Goal: Task Accomplishment & Management: Manage account settings

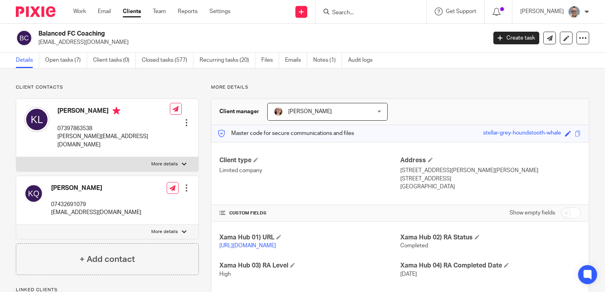
click at [75, 17] on div "Work Email Clients Team Reports Settings Work Email Clients Team Reports Settin…" at bounding box center [153, 11] width 177 height 23
click at [84, 13] on link "Work" at bounding box center [79, 12] width 13 height 8
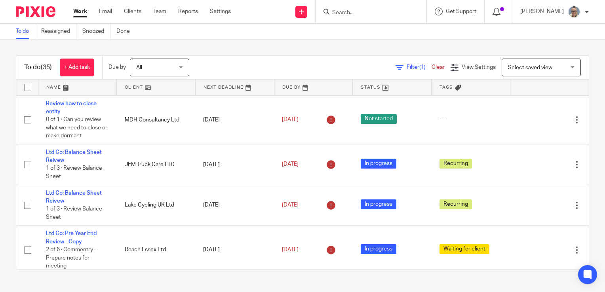
click at [214, 90] on link at bounding box center [235, 88] width 78 height 16
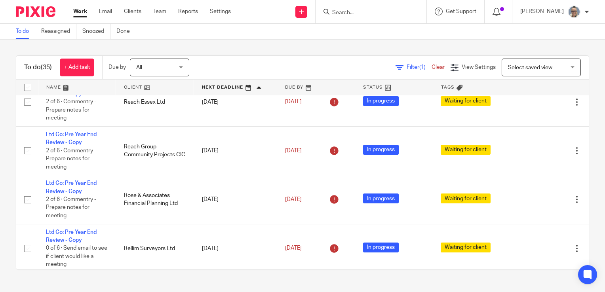
scroll to position [317, 0]
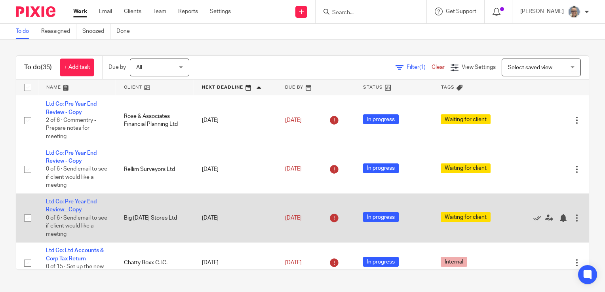
click at [88, 204] on link "Ltd Co: Pre Year End Review - Copy" at bounding box center [71, 205] width 51 height 13
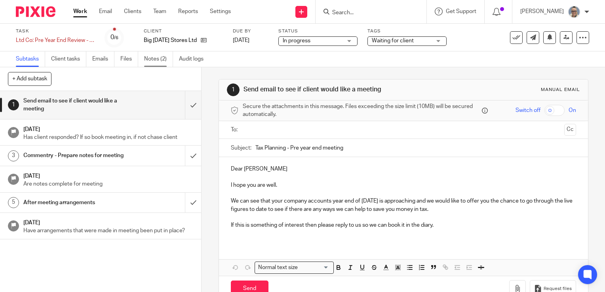
click at [160, 61] on link "Notes (2)" at bounding box center [158, 58] width 29 height 15
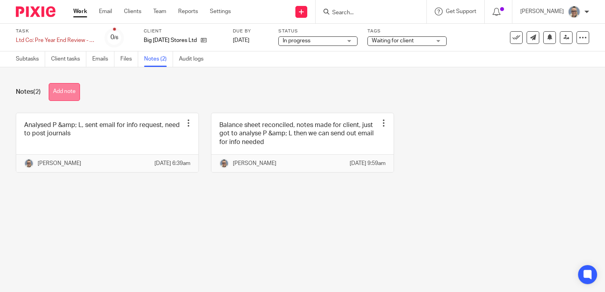
click at [79, 88] on button "Add note" at bounding box center [64, 92] width 31 height 18
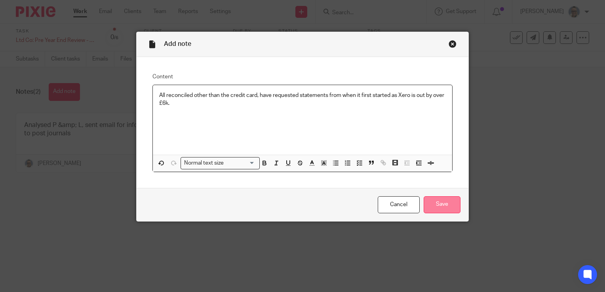
click at [437, 208] on input "Save" at bounding box center [442, 204] width 37 height 17
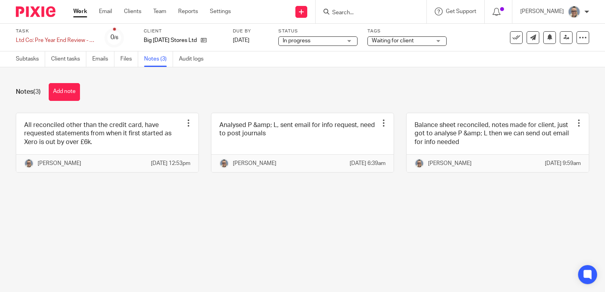
click at [79, 15] on link "Work" at bounding box center [80, 12] width 14 height 8
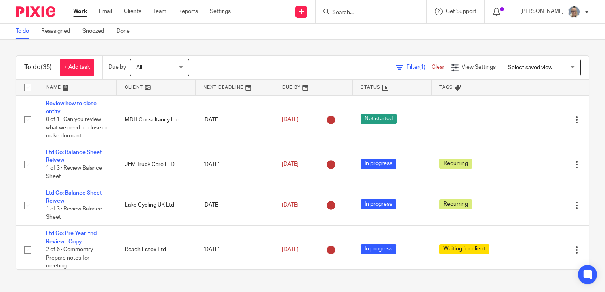
click at [215, 82] on link at bounding box center [235, 88] width 78 height 16
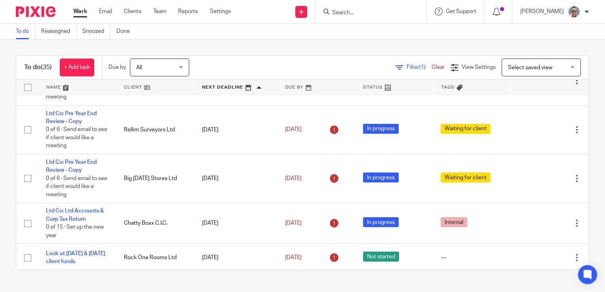
scroll to position [396, 0]
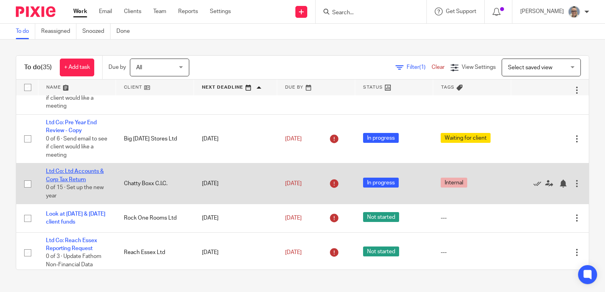
click at [67, 176] on link "Ltd Co: Ltd Accounts & Corp Tax Return" at bounding box center [75, 175] width 58 height 13
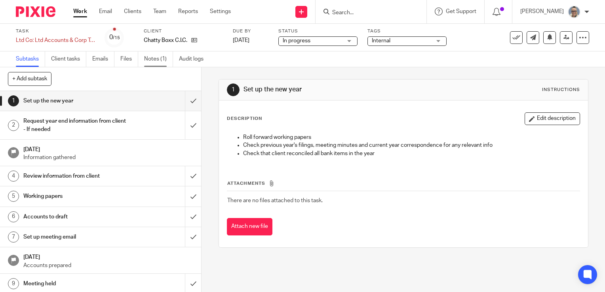
click at [149, 59] on link "Notes (1)" at bounding box center [158, 58] width 29 height 15
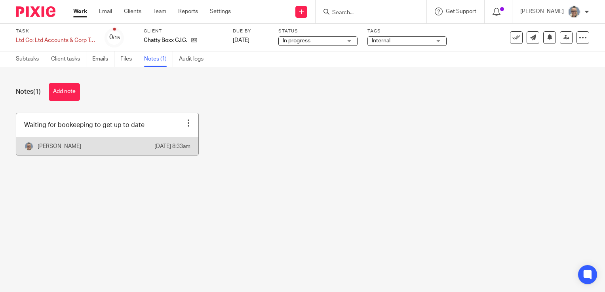
click at [117, 136] on link at bounding box center [107, 134] width 182 height 42
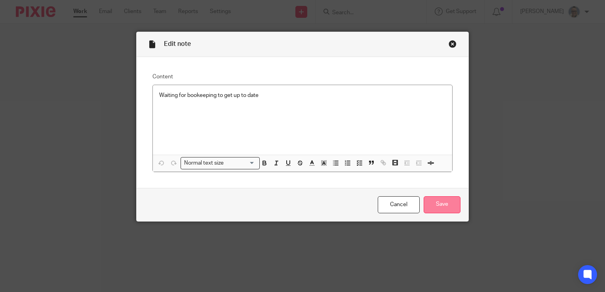
click at [447, 211] on input "Save" at bounding box center [442, 204] width 37 height 17
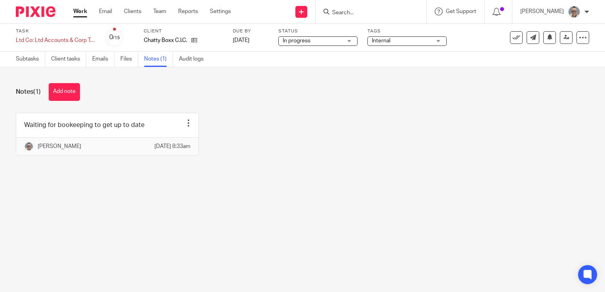
click at [84, 12] on link "Work" at bounding box center [80, 12] width 14 height 8
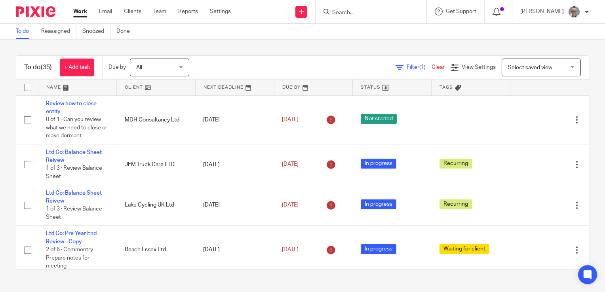
click at [219, 86] on link at bounding box center [235, 88] width 78 height 16
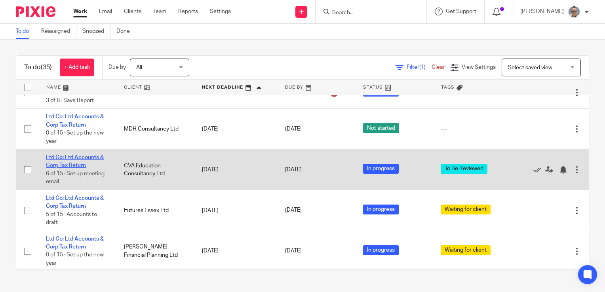
scroll to position [673, 0]
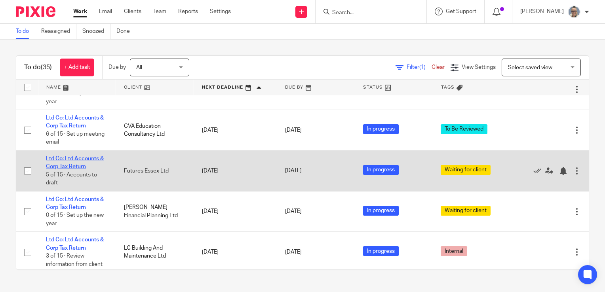
click at [74, 166] on link "Ltd Co: Ltd Accounts & Corp Tax Return" at bounding box center [75, 162] width 58 height 13
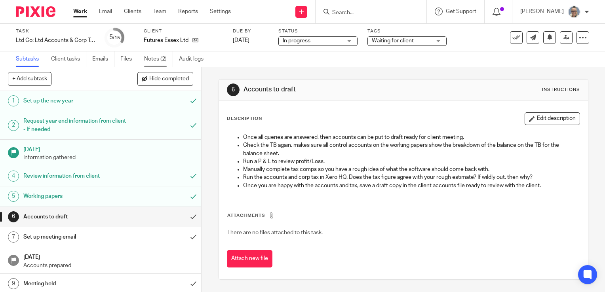
click at [162, 59] on link "Notes (2)" at bounding box center [158, 58] width 29 height 15
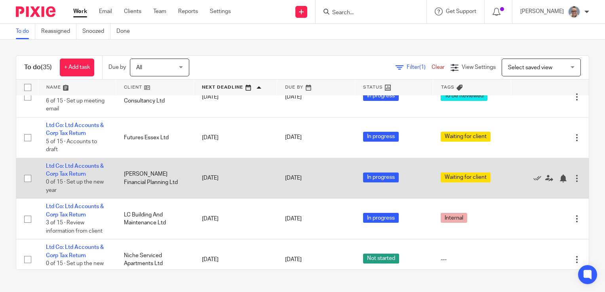
scroll to position [713, 0]
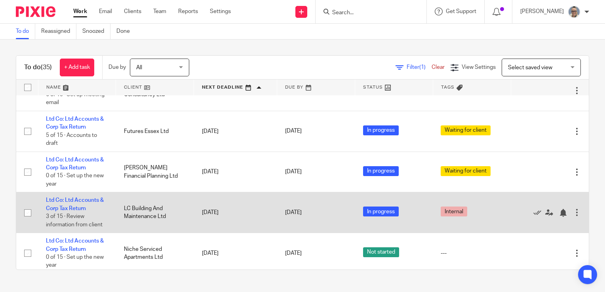
click at [79, 210] on td "Ltd Co: Ltd Accounts & Corp Tax Return 3 of 15 · Review information from client" at bounding box center [77, 212] width 78 height 41
click at [79, 207] on link "Ltd Co: Ltd Accounts & Corp Tax Return" at bounding box center [75, 204] width 58 height 13
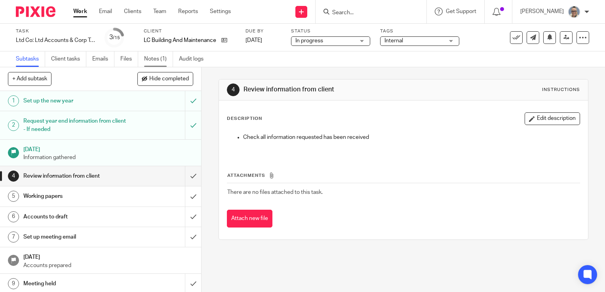
click at [153, 59] on link "Notes (1)" at bounding box center [158, 58] width 29 height 15
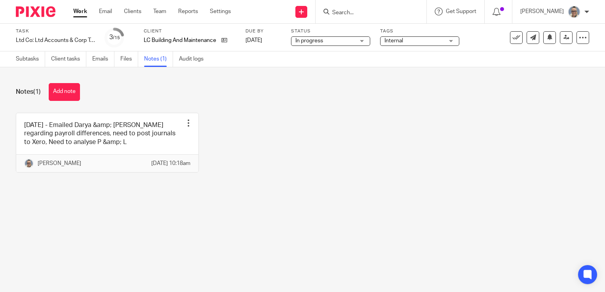
click at [77, 8] on link "Work" at bounding box center [80, 12] width 14 height 8
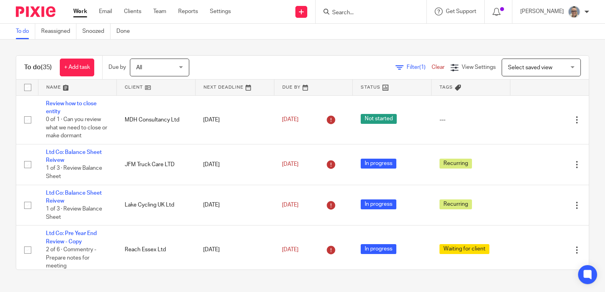
click at [220, 88] on link at bounding box center [235, 88] width 78 height 16
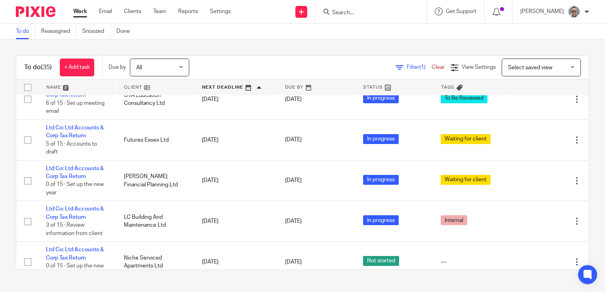
scroll to position [717, 0]
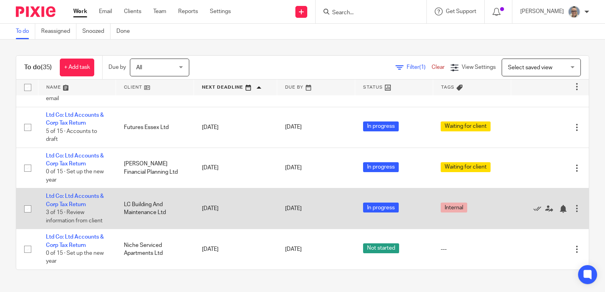
click at [88, 198] on td "Ltd Co: Ltd Accounts & Corp Tax Return 3 of 15 · Review information from client" at bounding box center [77, 209] width 78 height 41
click at [81, 202] on link "Ltd Co: Ltd Accounts & Corp Tax Return" at bounding box center [75, 200] width 58 height 13
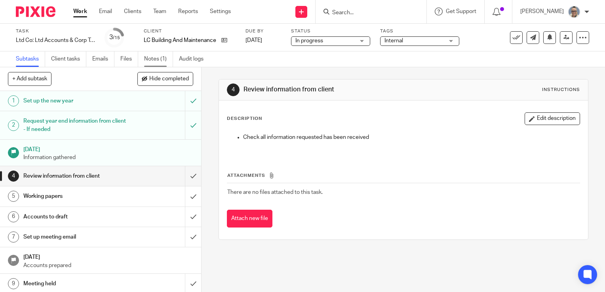
click at [152, 64] on link "Notes (1)" at bounding box center [158, 58] width 29 height 15
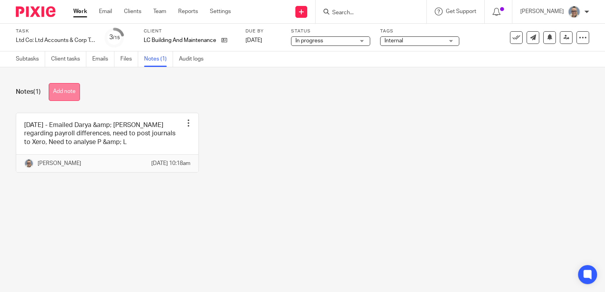
click at [66, 88] on button "Add note" at bounding box center [64, 92] width 31 height 18
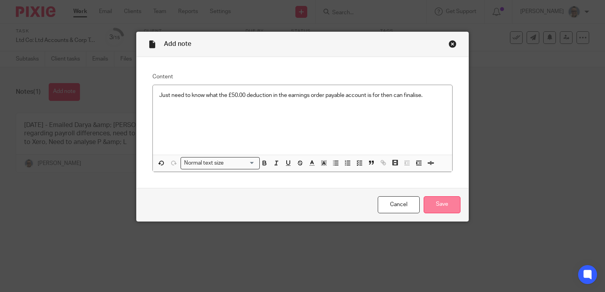
click at [427, 203] on input "Save" at bounding box center [442, 204] width 37 height 17
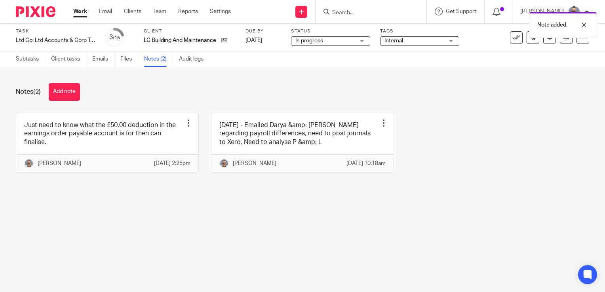
click at [78, 11] on link "Work" at bounding box center [80, 12] width 14 height 8
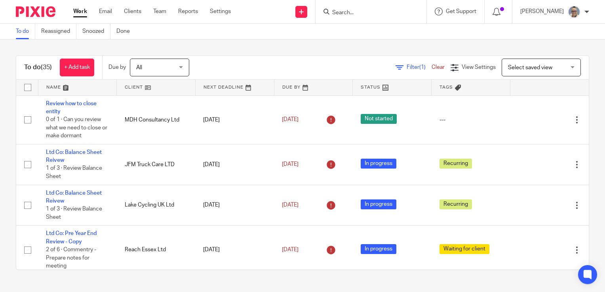
click at [212, 87] on link at bounding box center [235, 88] width 78 height 16
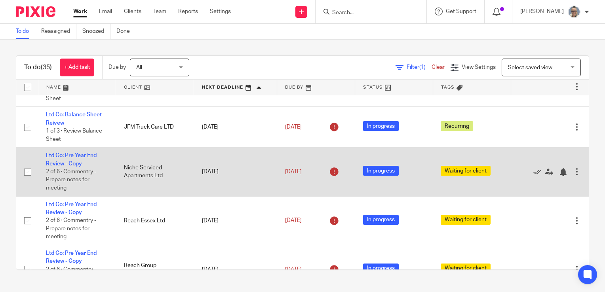
scroll to position [79, 0]
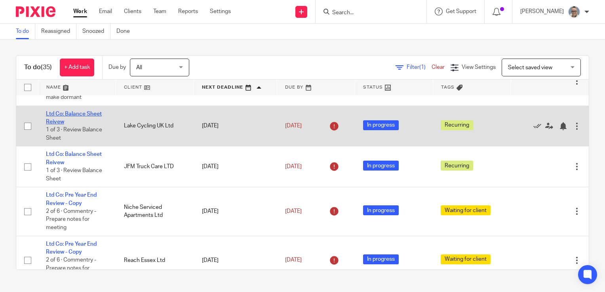
click at [82, 113] on link "Ltd Co: Balance Sheet Reivew" at bounding box center [74, 117] width 56 height 13
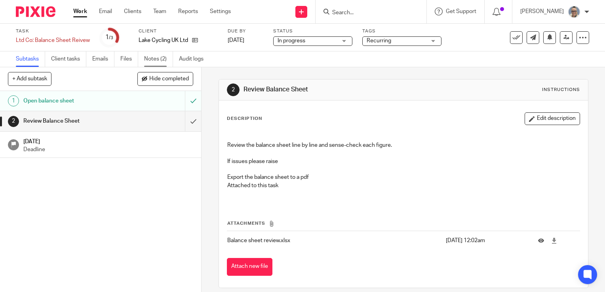
click at [155, 56] on link "Notes (2)" at bounding box center [158, 58] width 29 height 15
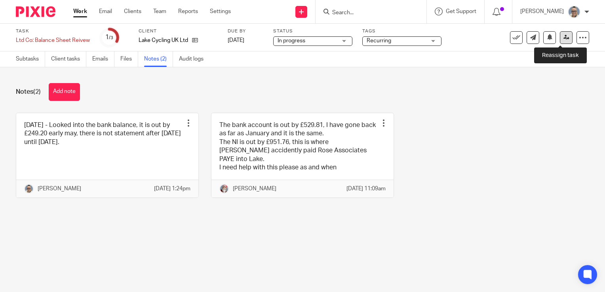
click at [563, 40] on link at bounding box center [566, 37] width 13 height 13
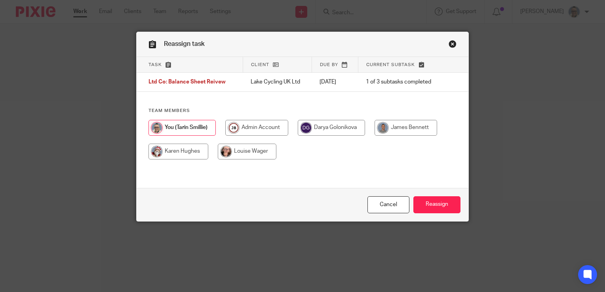
click at [189, 153] on input "radio" at bounding box center [179, 152] width 60 height 16
radio input "true"
click at [445, 206] on input "Reassign" at bounding box center [436, 204] width 47 height 17
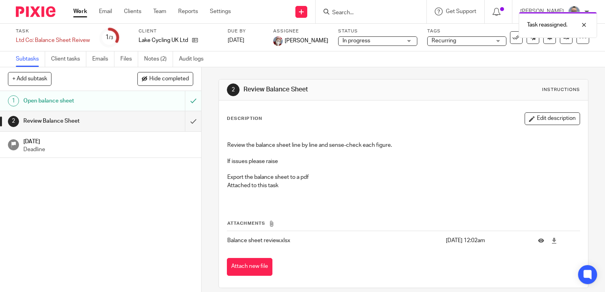
click at [79, 12] on link "Work" at bounding box center [80, 12] width 14 height 8
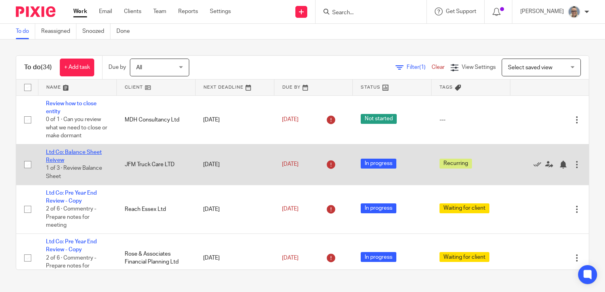
click at [83, 152] on link "Ltd Co: Balance Sheet Reivew" at bounding box center [74, 156] width 56 height 13
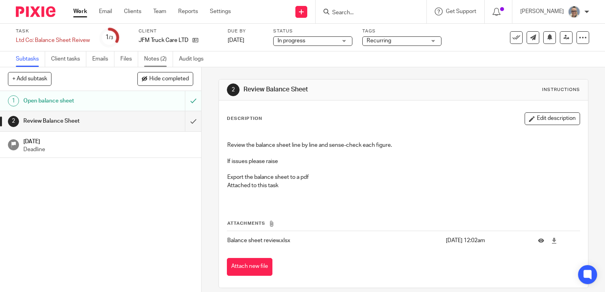
click at [147, 55] on link "Notes (2)" at bounding box center [158, 58] width 29 height 15
click at [78, 13] on link "Work" at bounding box center [80, 12] width 14 height 8
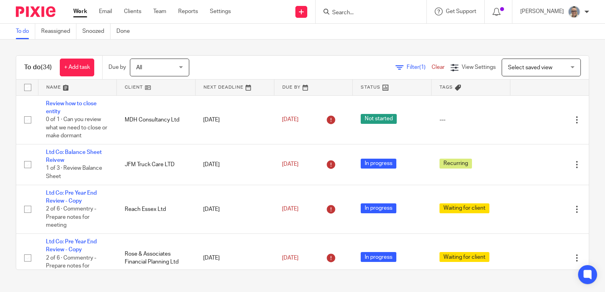
click at [207, 86] on link at bounding box center [235, 88] width 78 height 16
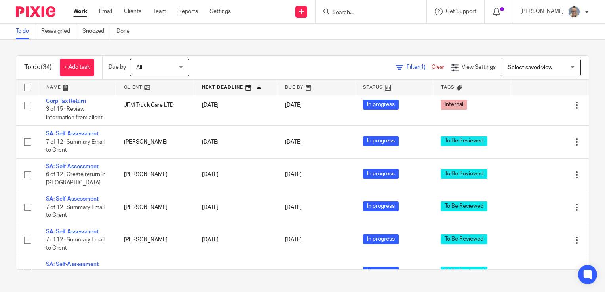
scroll to position [1109, 0]
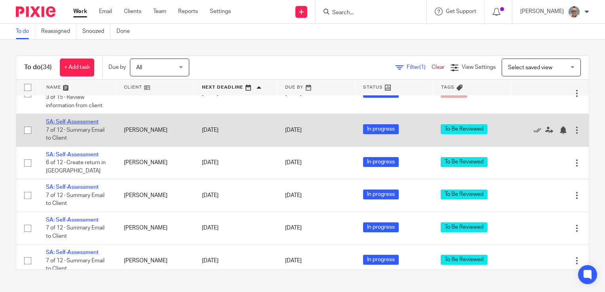
click at [88, 125] on link "SA: Self-Assessment" at bounding box center [72, 122] width 53 height 6
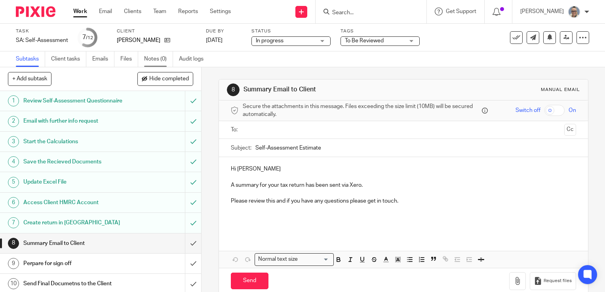
click at [154, 61] on link "Notes (0)" at bounding box center [158, 58] width 29 height 15
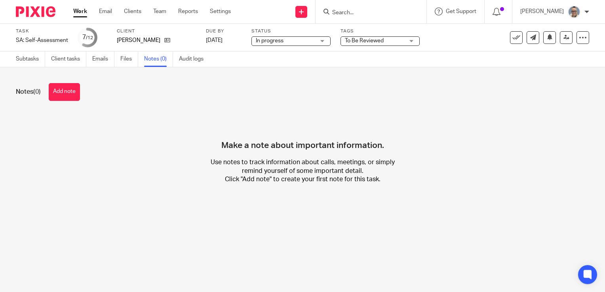
drag, startPoint x: 67, startPoint y: 95, endPoint x: 83, endPoint y: 99, distance: 17.1
click at [67, 95] on button "Add note" at bounding box center [64, 92] width 31 height 18
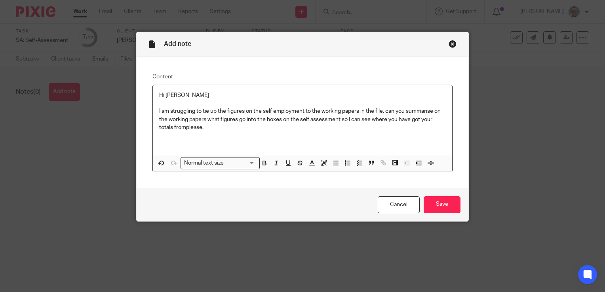
click at [182, 126] on p "I am struggling to tie up the figures on the self employment to the working pap…" at bounding box center [302, 119] width 287 height 24
click at [440, 199] on input "Save" at bounding box center [442, 204] width 37 height 17
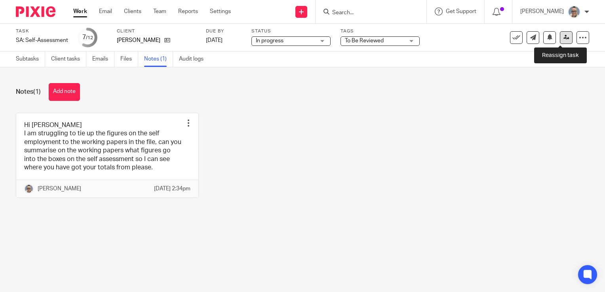
click at [562, 41] on link at bounding box center [566, 37] width 13 height 13
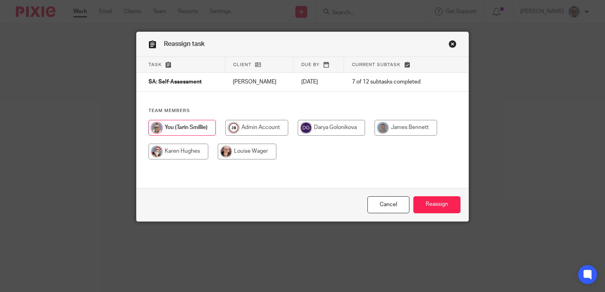
click at [338, 125] on input "radio" at bounding box center [331, 128] width 67 height 16
radio input "true"
click at [421, 196] on div "Cancel Reassign" at bounding box center [303, 204] width 332 height 33
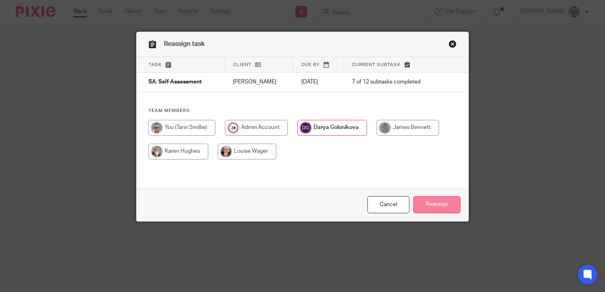
click at [421, 203] on input "Reassign" at bounding box center [436, 204] width 47 height 17
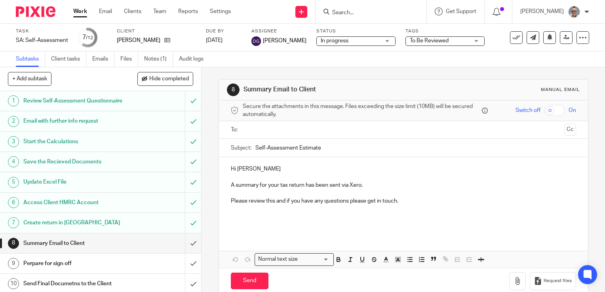
click at [84, 14] on link "Work" at bounding box center [80, 12] width 14 height 8
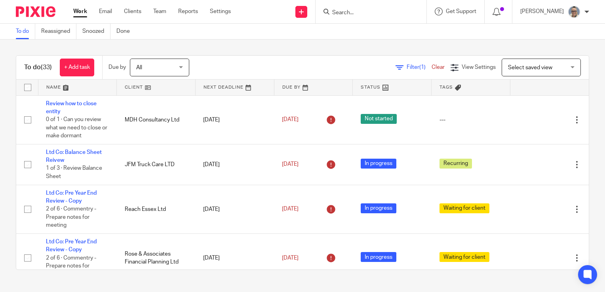
click at [207, 87] on link at bounding box center [235, 88] width 78 height 16
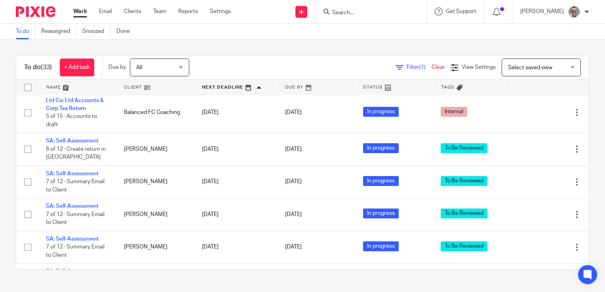
scroll to position [1039, 0]
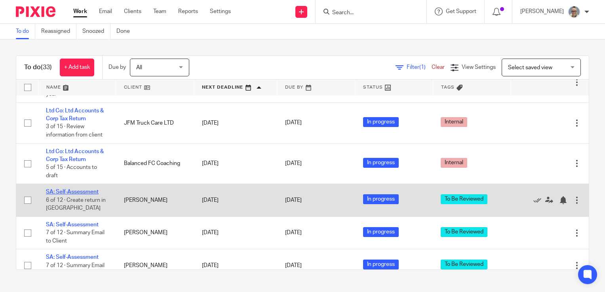
click at [87, 195] on link "SA: Self-Assessment" at bounding box center [72, 192] width 53 height 6
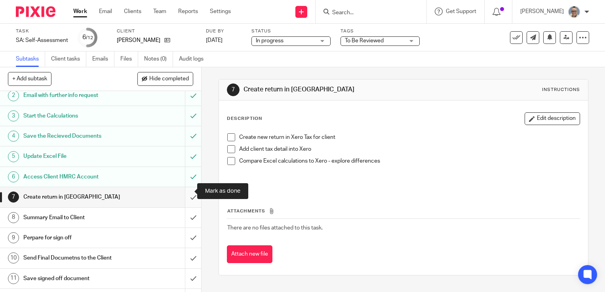
scroll to position [40, 0]
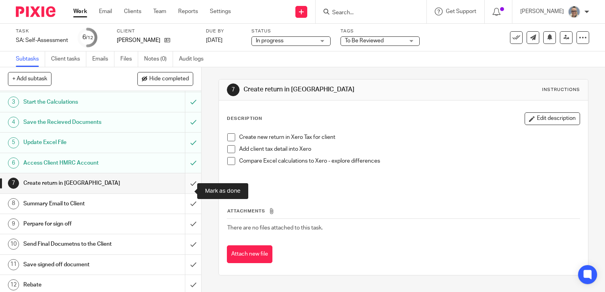
click at [187, 191] on input "submit" at bounding box center [100, 183] width 201 height 20
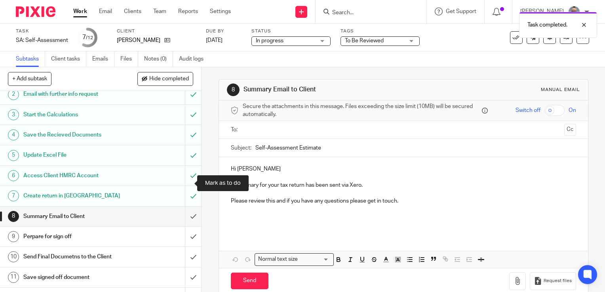
scroll to position [40, 0]
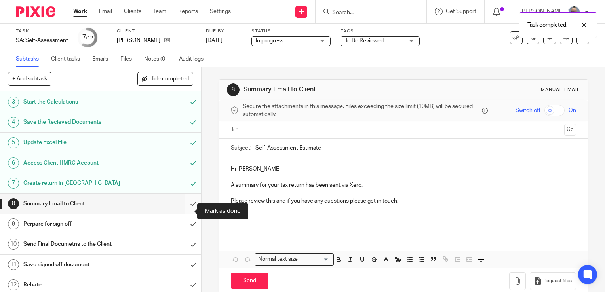
click at [183, 210] on input "submit" at bounding box center [100, 204] width 201 height 20
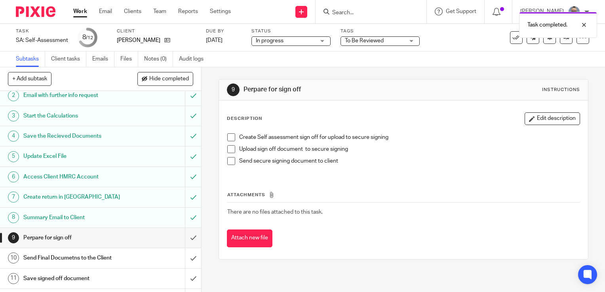
scroll to position [40, 0]
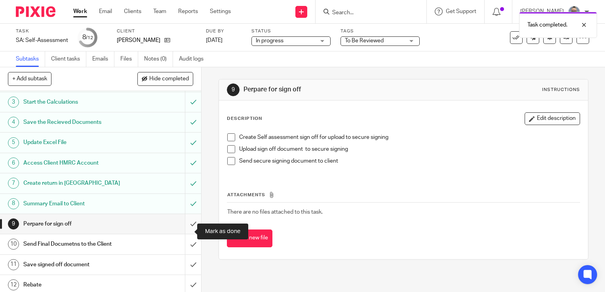
click at [180, 231] on input "submit" at bounding box center [100, 224] width 201 height 20
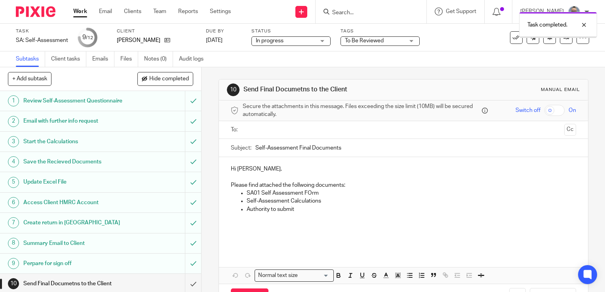
scroll to position [50, 0]
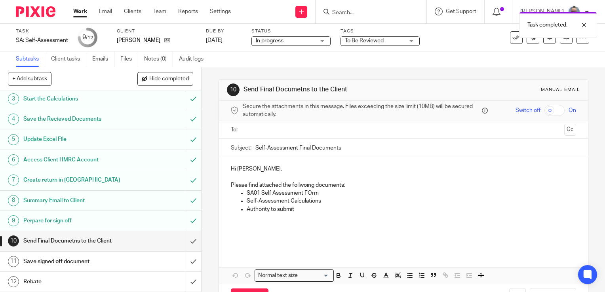
click at [401, 40] on span "To Be Reviewed" at bounding box center [374, 41] width 59 height 8
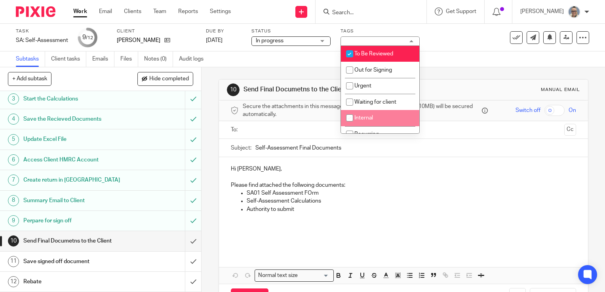
click at [365, 114] on li "Internal" at bounding box center [380, 118] width 78 height 16
checkbox input "true"
click at [381, 55] on span "To Be Reviewed" at bounding box center [373, 54] width 39 height 6
checkbox input "false"
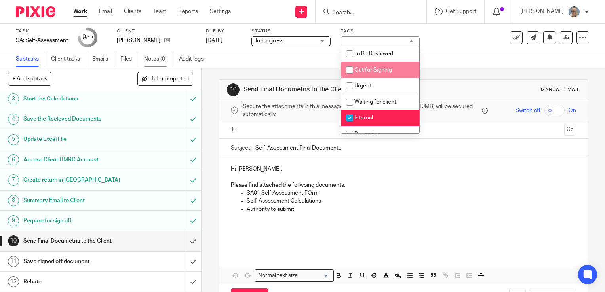
click at [152, 58] on link "Notes (0)" at bounding box center [158, 58] width 29 height 15
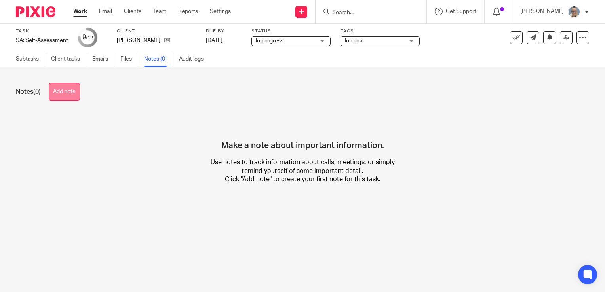
click at [59, 88] on button "Add note" at bounding box center [64, 92] width 31 height 18
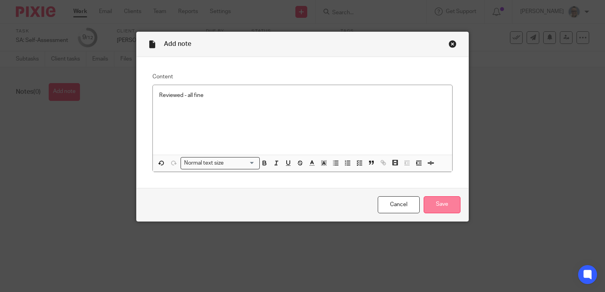
click at [447, 205] on input "Save" at bounding box center [442, 204] width 37 height 17
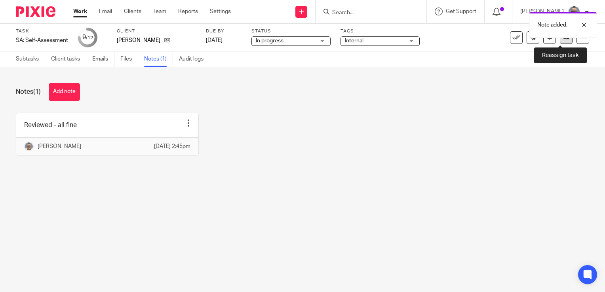
click at [565, 40] on link at bounding box center [566, 37] width 13 height 13
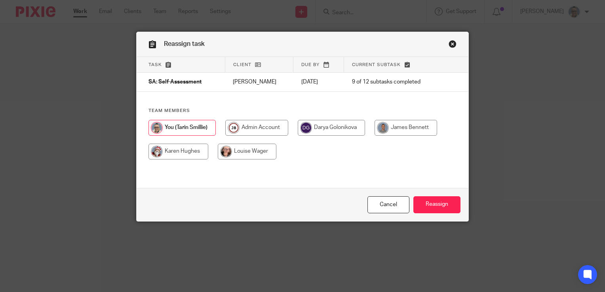
click at [343, 133] on input "radio" at bounding box center [331, 128] width 67 height 16
radio input "true"
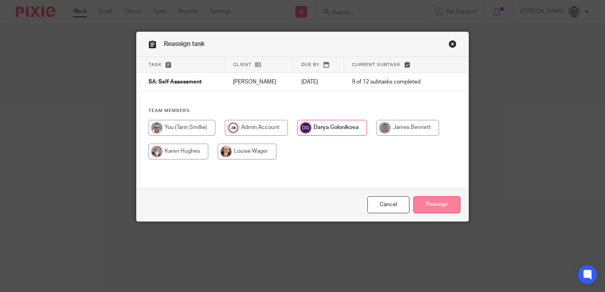
click at [432, 213] on input "Reassign" at bounding box center [436, 204] width 47 height 17
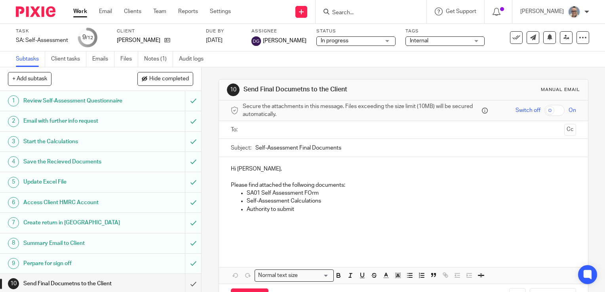
click at [86, 8] on link "Work" at bounding box center [80, 12] width 14 height 8
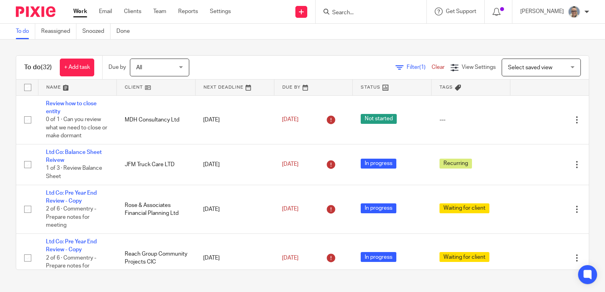
click at [225, 88] on link at bounding box center [235, 88] width 78 height 16
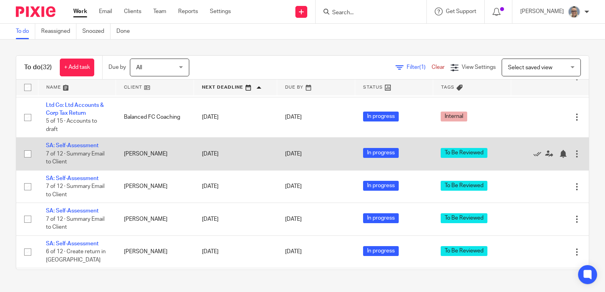
scroll to position [1046, 0]
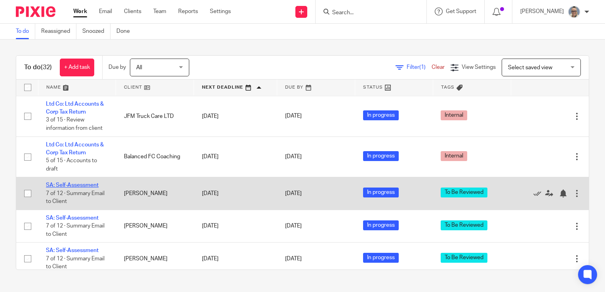
click at [71, 188] on link "SA: Self-Assessment" at bounding box center [72, 186] width 53 height 6
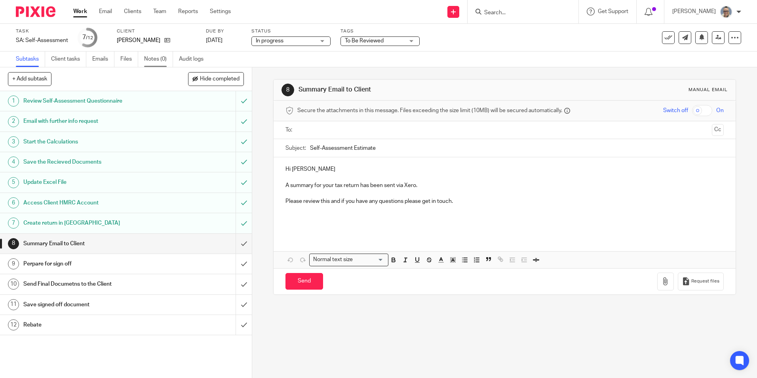
click at [157, 53] on link "Notes (0)" at bounding box center [158, 58] width 29 height 15
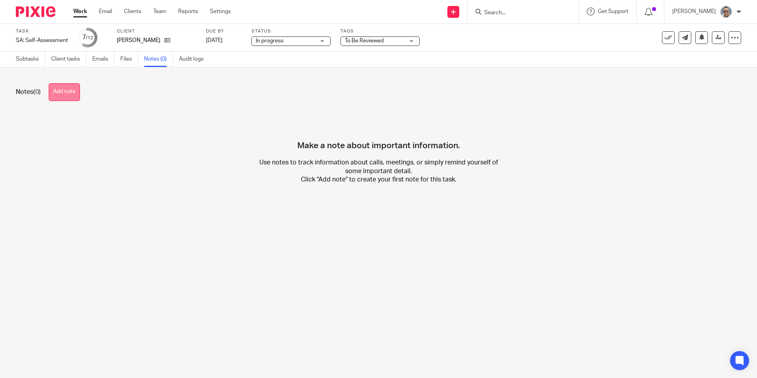
drag, startPoint x: 49, startPoint y: 88, endPoint x: 56, endPoint y: 89, distance: 7.2
click at [51, 88] on div "Notes (0) Add note" at bounding box center [379, 92] width 726 height 18
click at [56, 89] on button "Add note" at bounding box center [64, 92] width 31 height 18
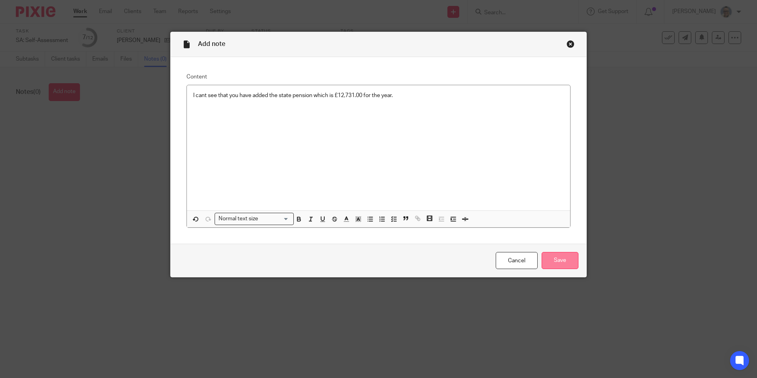
click at [570, 257] on input "Save" at bounding box center [560, 260] width 37 height 17
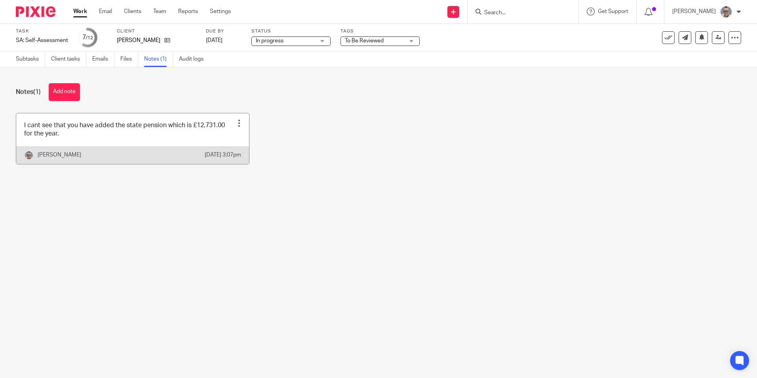
click at [236, 122] on div at bounding box center [239, 123] width 8 height 8
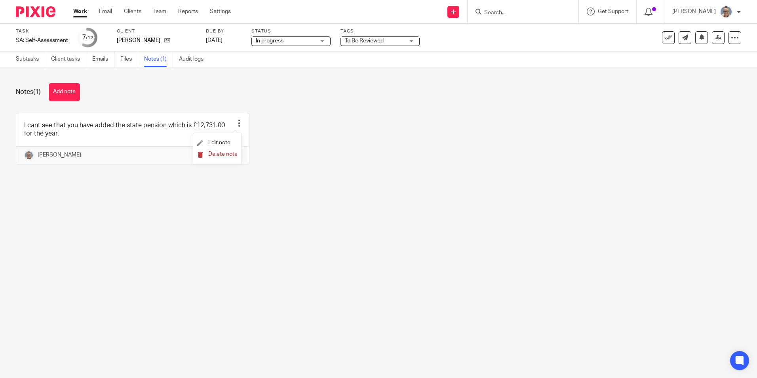
click at [229, 154] on span "Delete note" at bounding box center [222, 154] width 29 height 6
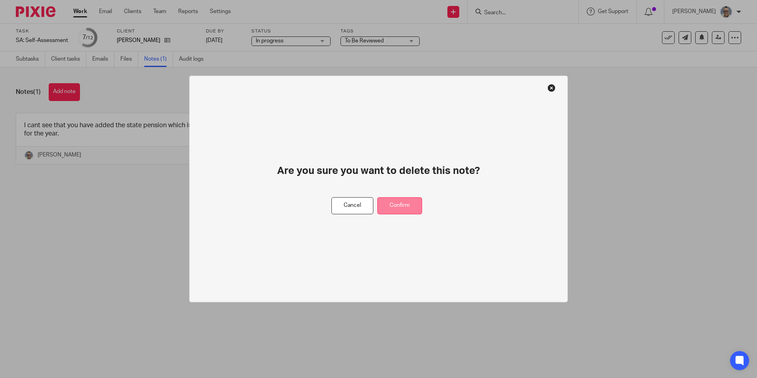
click at [404, 206] on button "Confirm" at bounding box center [399, 205] width 45 height 17
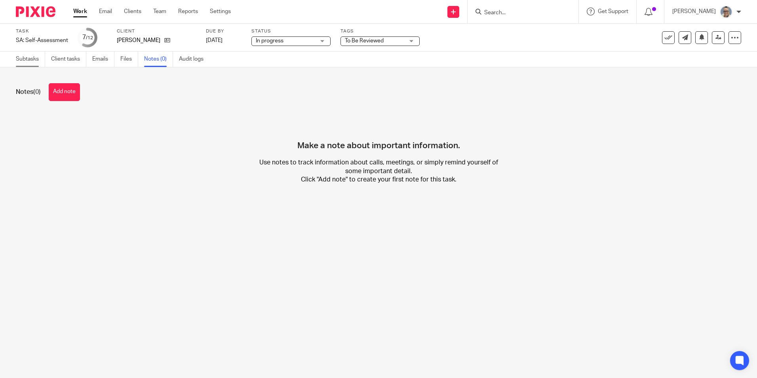
click at [29, 57] on link "Subtasks" at bounding box center [30, 58] width 29 height 15
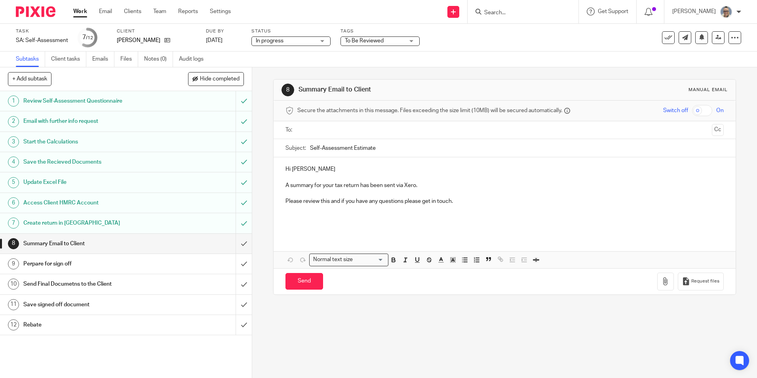
click at [404, 40] on span "To Be Reviewed" at bounding box center [374, 41] width 59 height 8
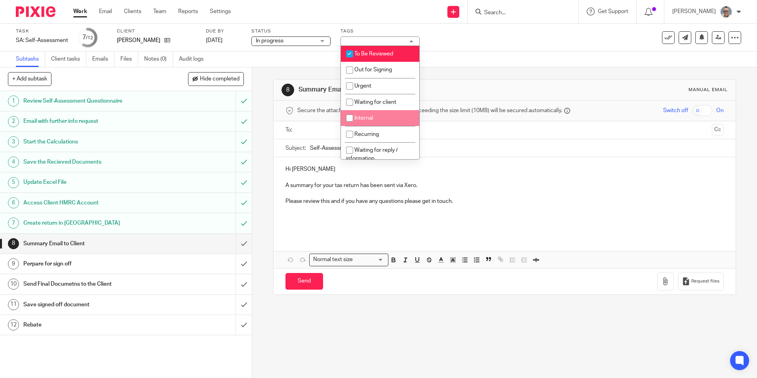
click at [361, 115] on span "Internal" at bounding box center [363, 118] width 19 height 6
checkbox input "true"
click at [364, 52] on span "To Be Reviewed" at bounding box center [373, 54] width 39 height 6
checkbox input "false"
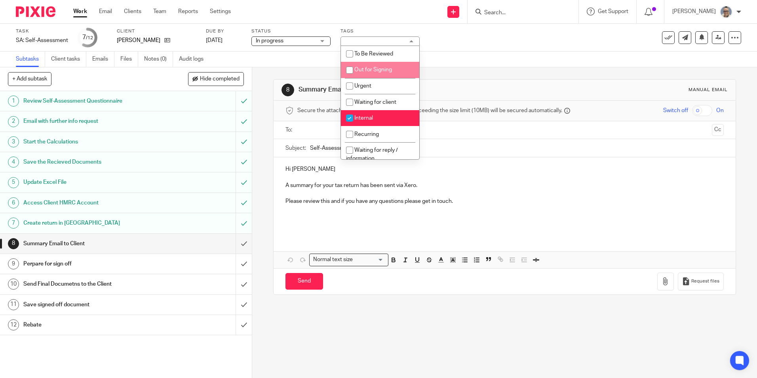
click at [507, 38] on div "Task SA: Self-Assessment Save SA: Self-Assessment 7 /12 Client Bob Lack Due by …" at bounding box center [318, 37] width 605 height 19
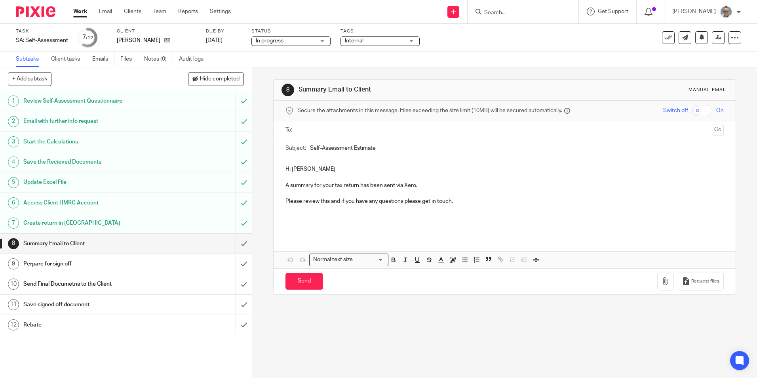
click at [719, 34] on div "See template in use Advanced task editor Copy task Change schedule Delete" at bounding box center [701, 37] width 79 height 13
click at [716, 36] on icon at bounding box center [719, 37] width 6 height 6
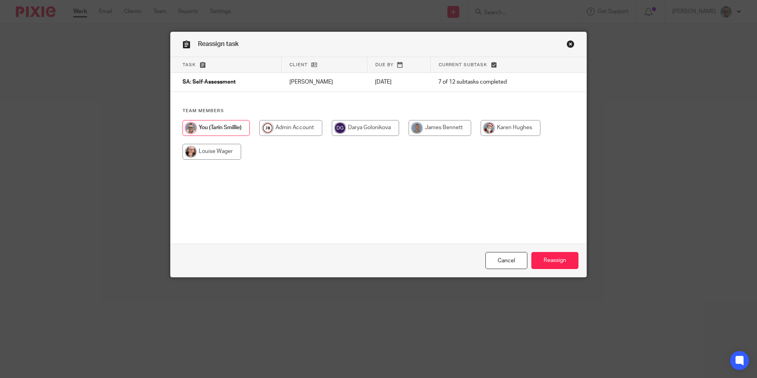
click at [370, 131] on input "radio" at bounding box center [365, 128] width 67 height 16
radio input "true"
click at [564, 265] on input "Reassign" at bounding box center [554, 260] width 47 height 17
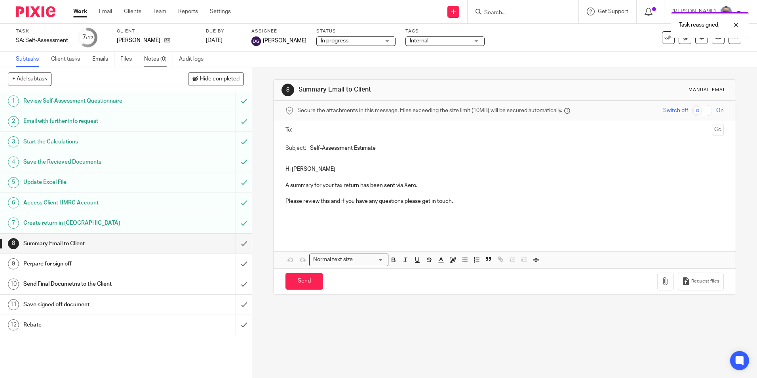
click at [162, 58] on link "Notes (0)" at bounding box center [158, 58] width 29 height 15
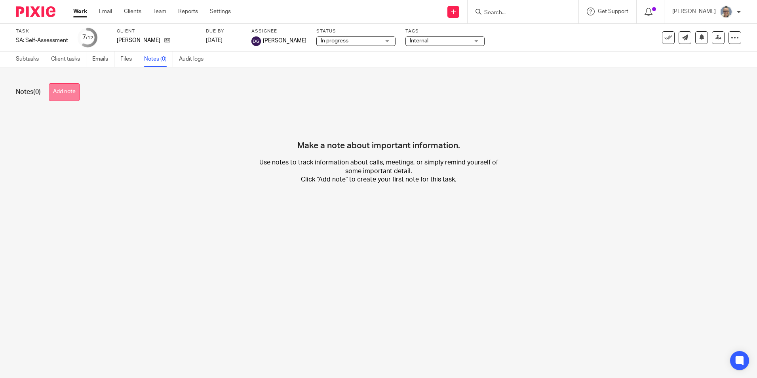
click at [72, 99] on button "Add note" at bounding box center [64, 92] width 31 height 18
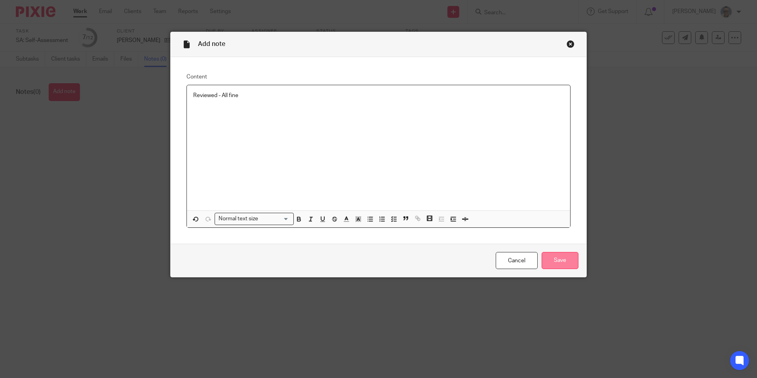
click at [553, 261] on input "Save" at bounding box center [560, 260] width 37 height 17
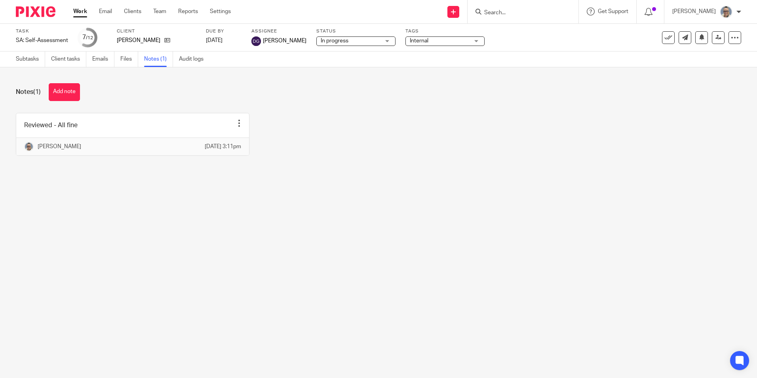
click at [73, 9] on link "Work" at bounding box center [80, 12] width 14 height 8
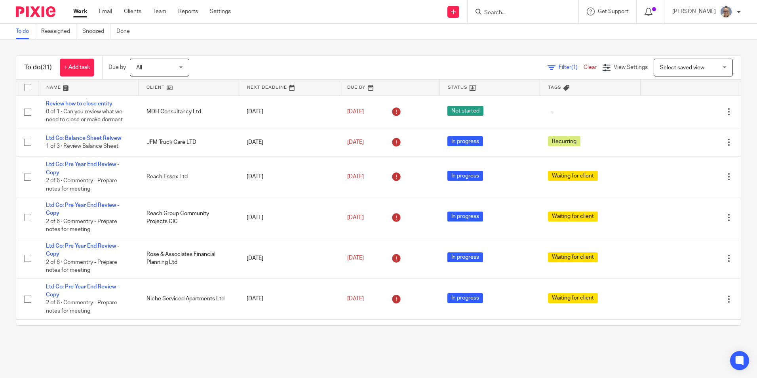
click at [242, 88] on link at bounding box center [289, 88] width 100 height 16
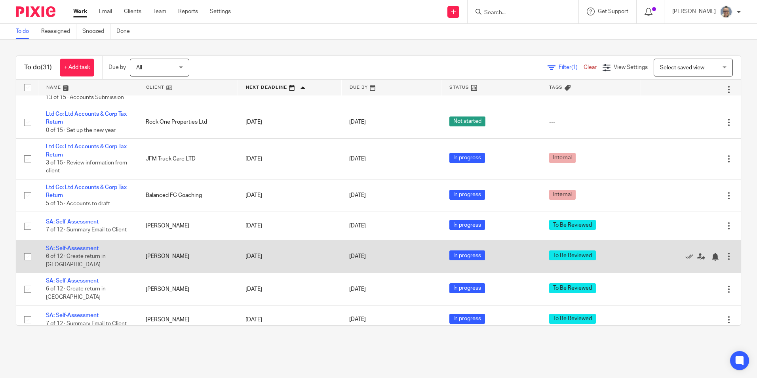
scroll to position [840, 0]
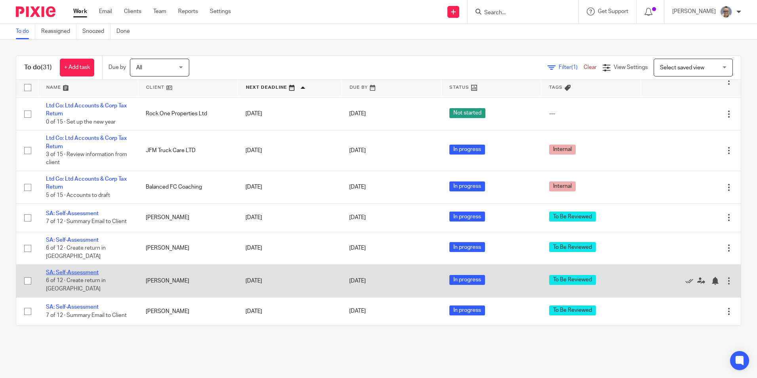
click at [74, 275] on link "SA: Self-Assessment" at bounding box center [72, 273] width 53 height 6
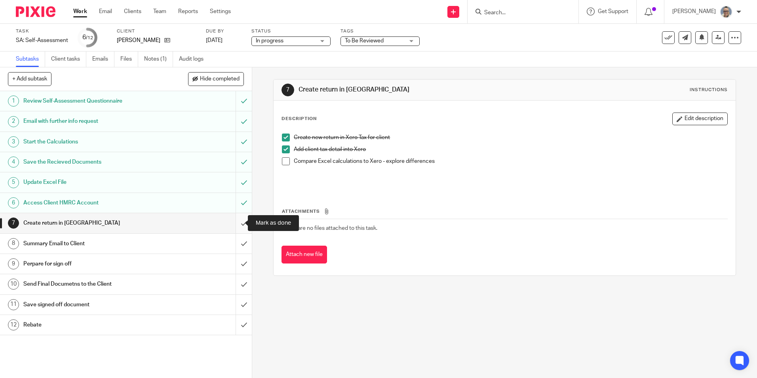
click at [234, 221] on input "submit" at bounding box center [126, 223] width 252 height 20
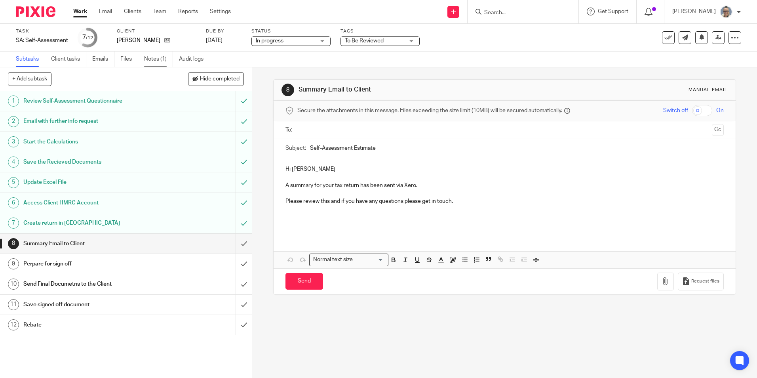
click at [160, 58] on link "Notes (1)" at bounding box center [158, 58] width 29 height 15
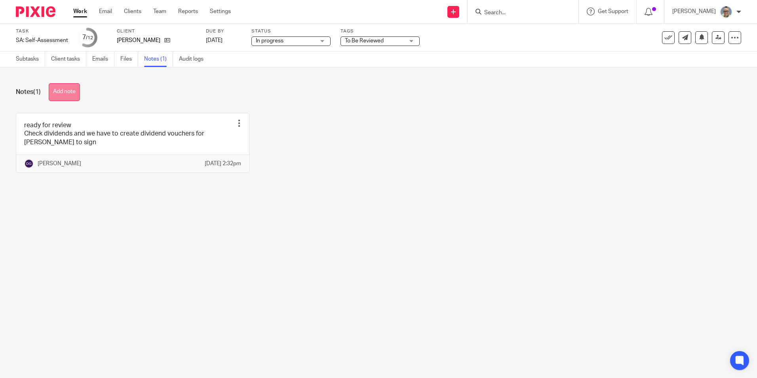
click at [66, 94] on button "Add note" at bounding box center [64, 92] width 31 height 18
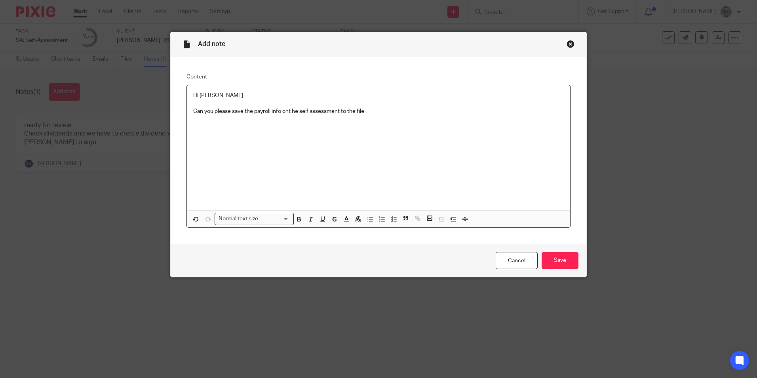
drag, startPoint x: 286, startPoint y: 109, endPoint x: 306, endPoint y: 109, distance: 19.8
click at [289, 109] on p "Can you please save the payroll info ont he self assessment to the file" at bounding box center [378, 111] width 371 height 8
click at [372, 110] on p "Can you please save the payroll info on the self assessment to the file" at bounding box center [378, 111] width 371 height 8
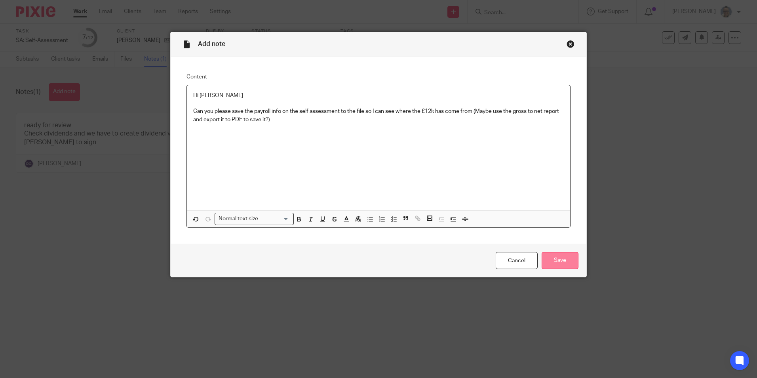
click at [565, 265] on input "Save" at bounding box center [560, 260] width 37 height 17
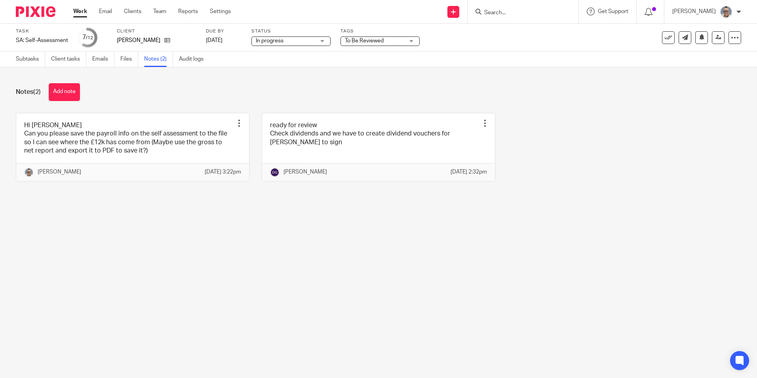
click at [371, 43] on span "To Be Reviewed" at bounding box center [364, 41] width 39 height 6
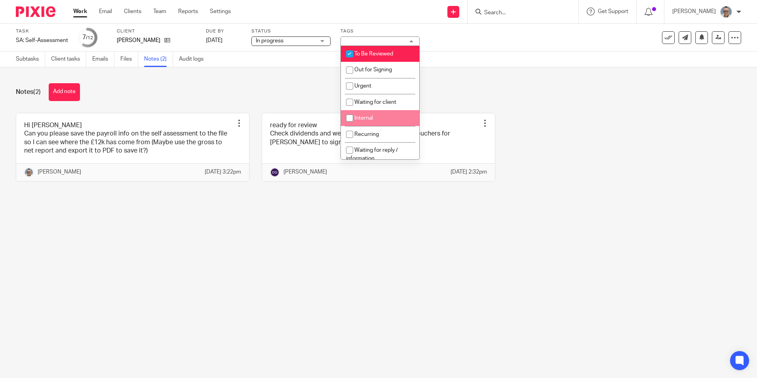
click at [355, 117] on input "checkbox" at bounding box center [349, 117] width 15 height 15
checkbox input "true"
click at [361, 53] on span "To Be Reviewed" at bounding box center [373, 54] width 39 height 6
checkbox input "false"
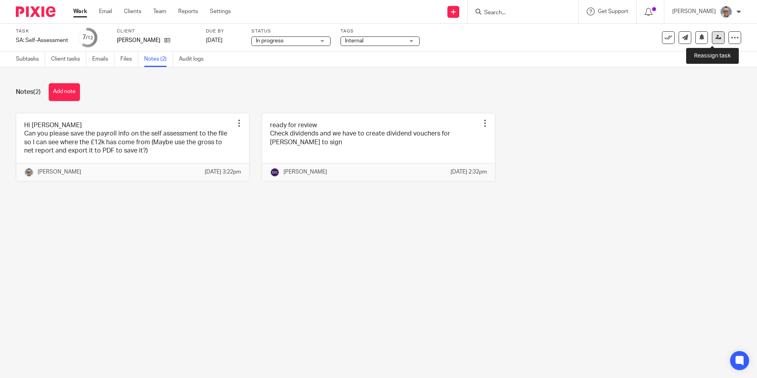
click at [716, 36] on icon at bounding box center [719, 37] width 6 height 6
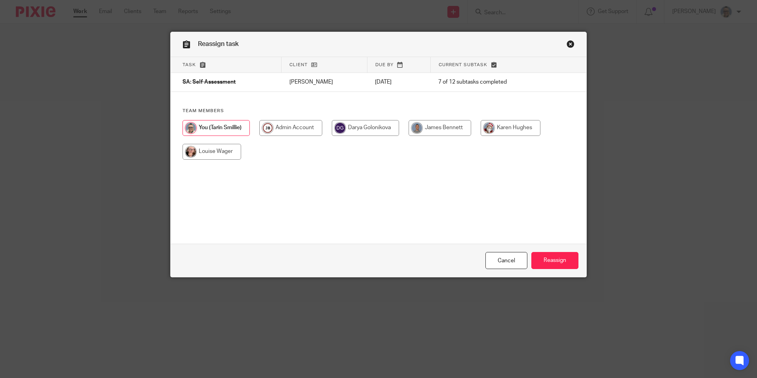
click at [360, 123] on input "radio" at bounding box center [365, 128] width 67 height 16
radio input "true"
click at [556, 257] on input "Reassign" at bounding box center [554, 260] width 47 height 17
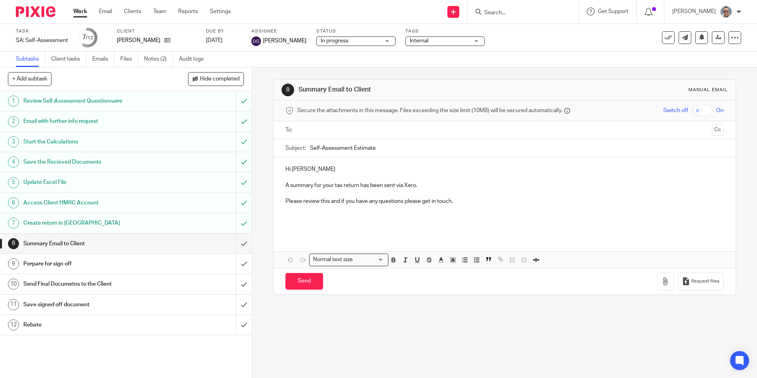
click at [80, 13] on link "Work" at bounding box center [80, 12] width 14 height 8
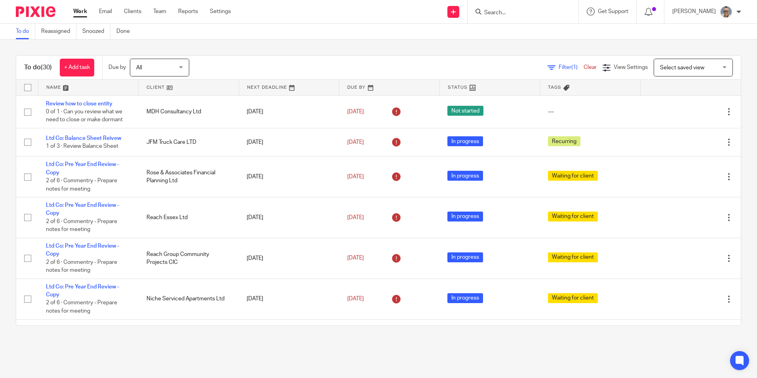
click at [248, 87] on link at bounding box center [289, 88] width 100 height 16
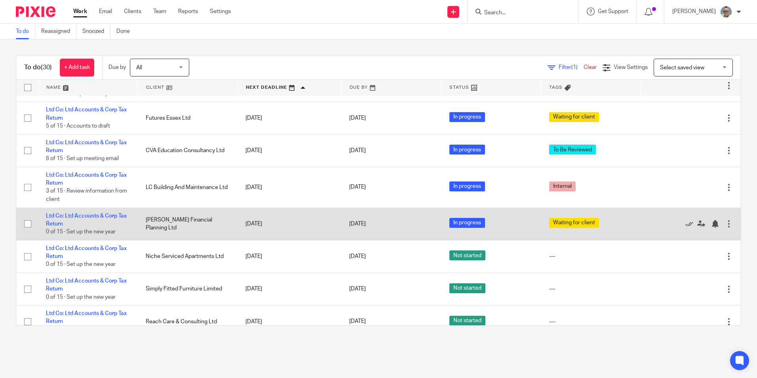
scroll to position [574, 0]
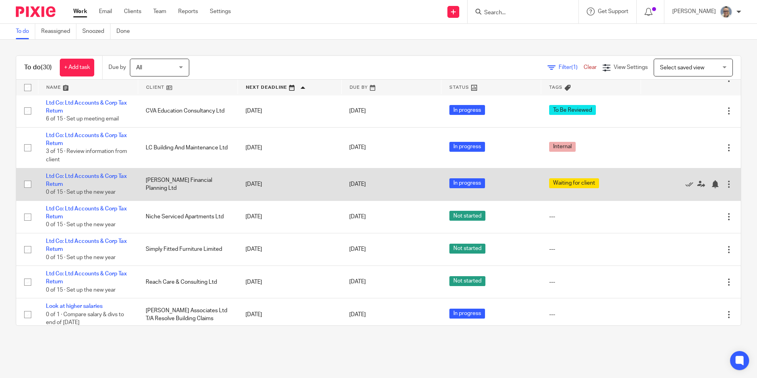
click at [296, 176] on td "[DATE]" at bounding box center [290, 184] width 104 height 32
